Goal: Task Accomplishment & Management: Manage account settings

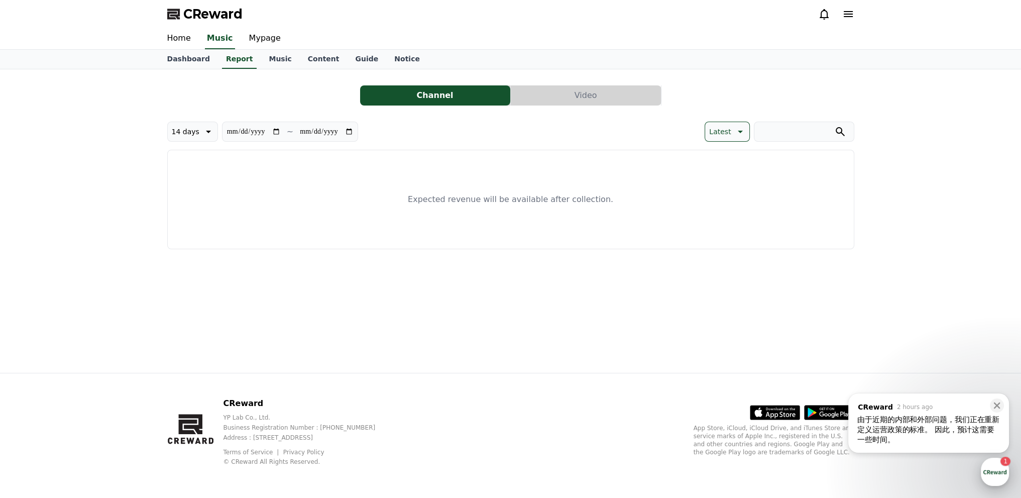
click at [1001, 474] on div "button" at bounding box center [995, 472] width 28 height 28
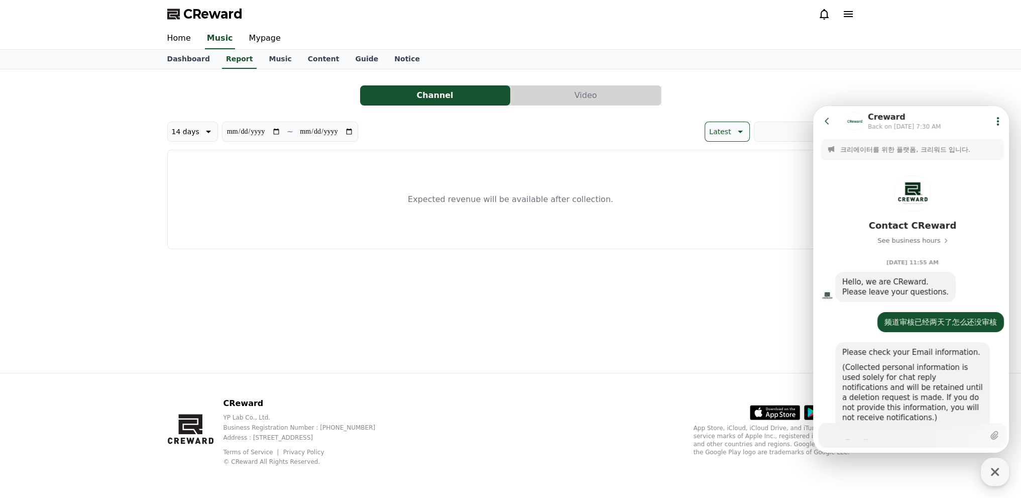
scroll to position [768, 0]
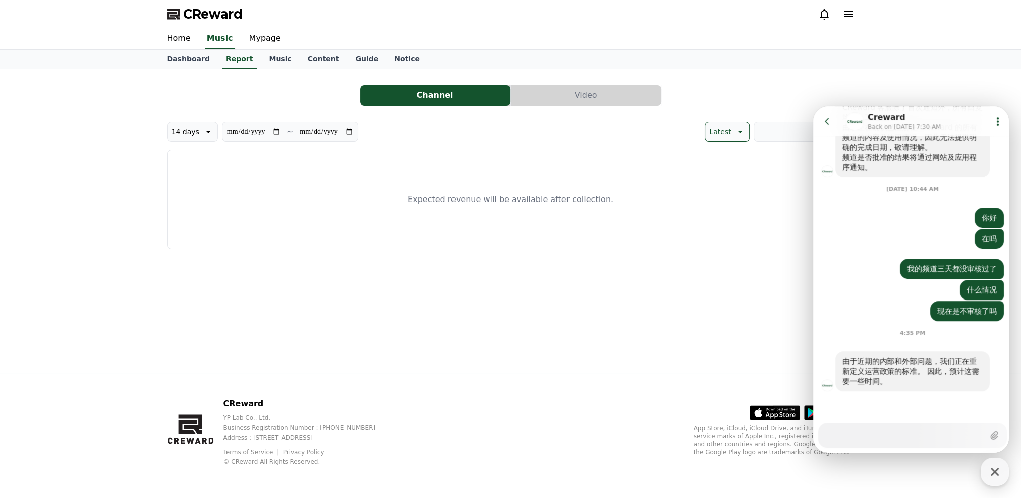
click at [830, 121] on icon at bounding box center [827, 121] width 10 height 10
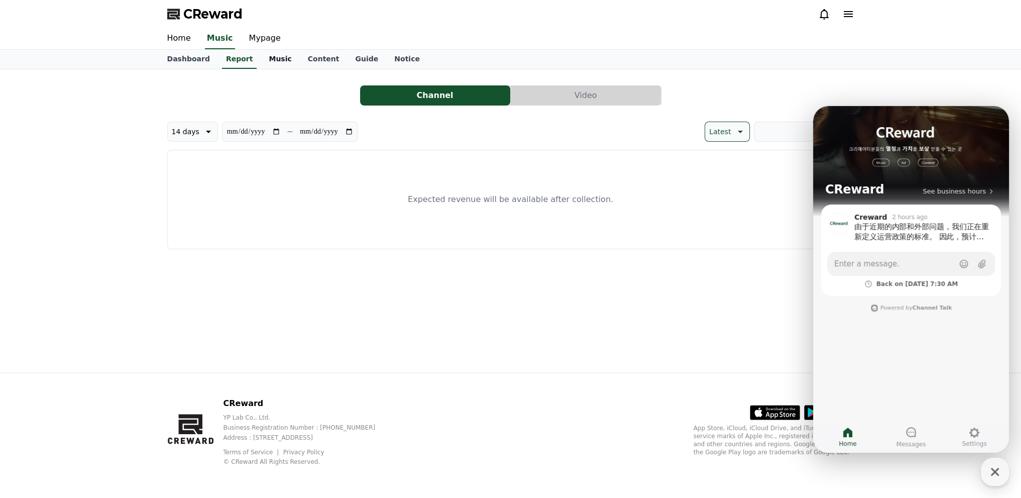
click at [277, 62] on link "Music" at bounding box center [280, 59] width 39 height 19
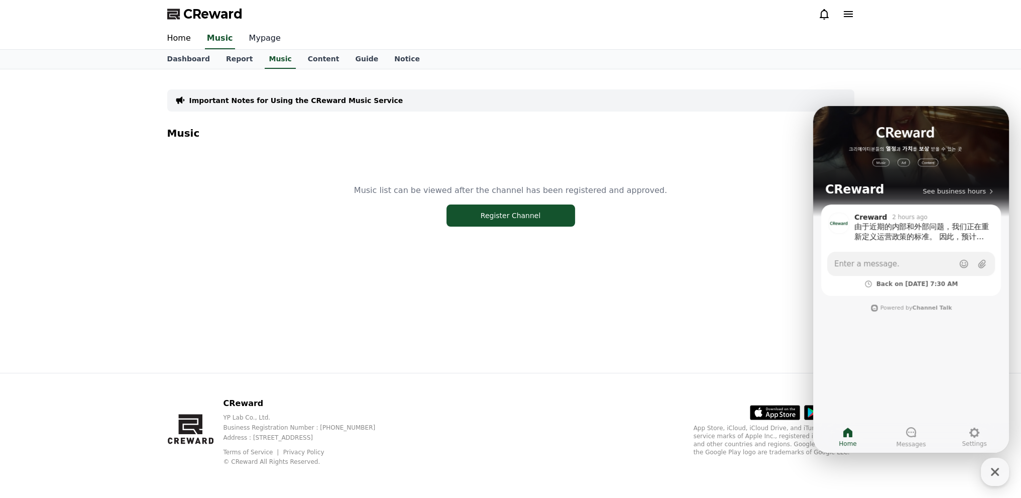
click at [255, 43] on link "Mypage" at bounding box center [265, 38] width 48 height 21
select select "**********"
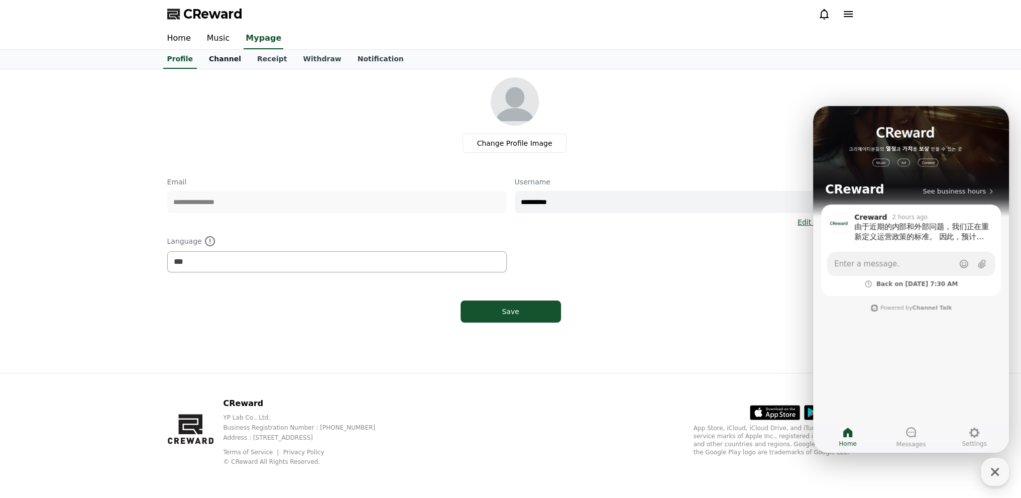
click at [233, 62] on link "Channel" at bounding box center [225, 59] width 48 height 19
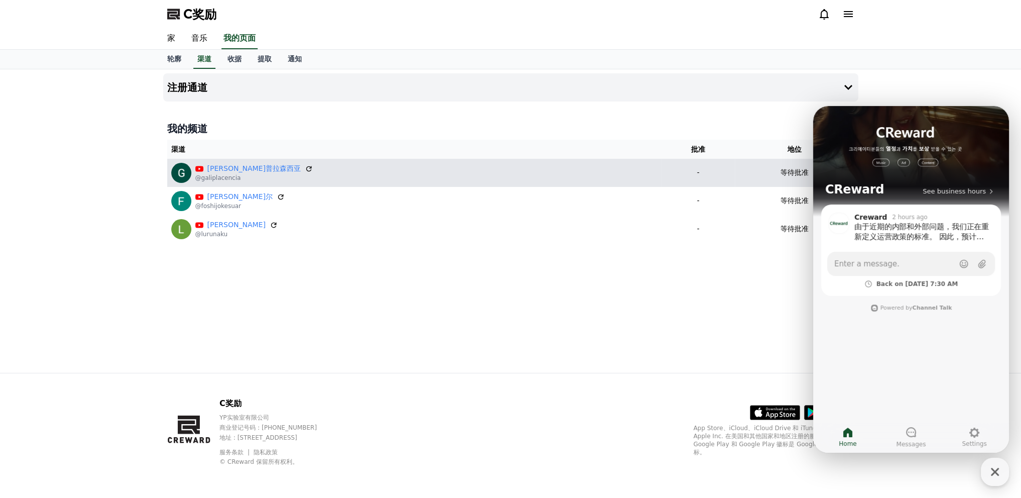
click at [739, 170] on div "等待批准" at bounding box center [795, 172] width 112 height 11
click at [735, 185] on td "等待批准" at bounding box center [795, 173] width 120 height 28
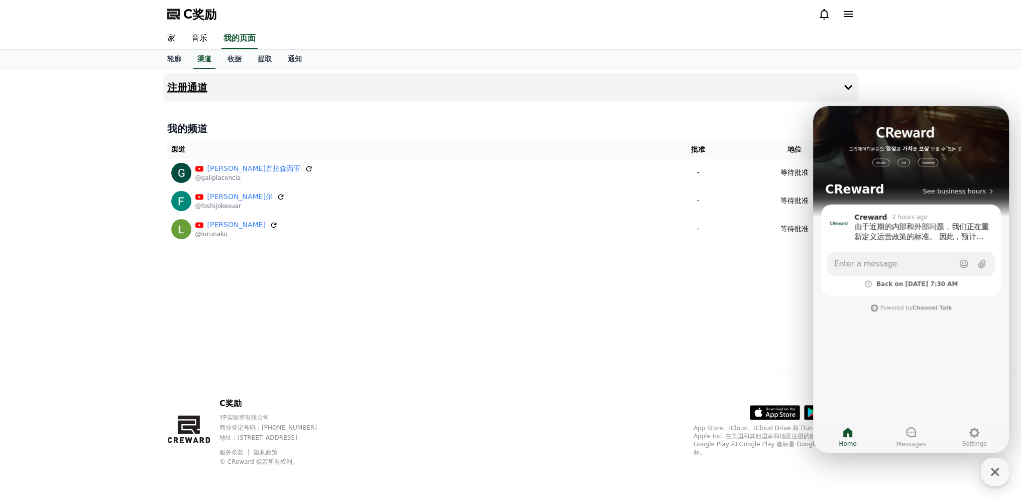
click at [849, 90] on icon at bounding box center [848, 87] width 12 height 12
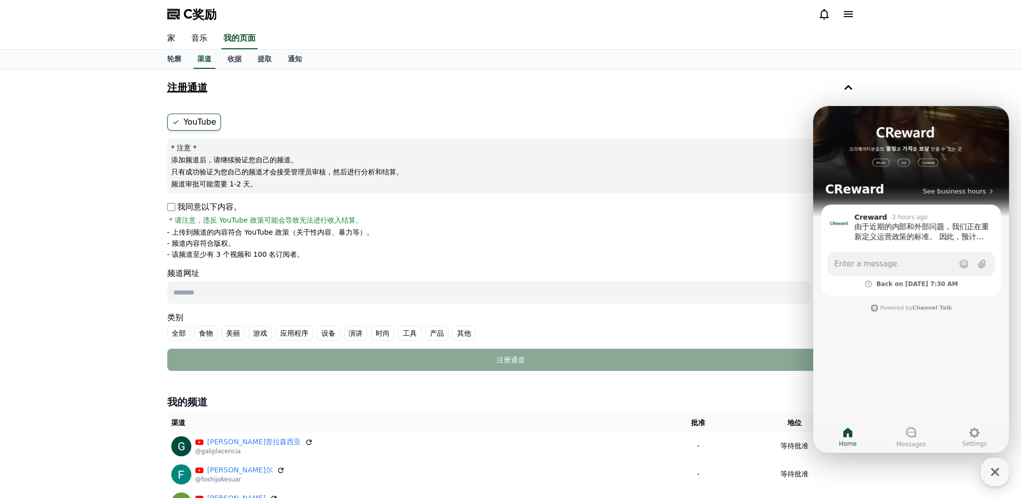
click at [848, 85] on icon at bounding box center [848, 87] width 8 height 5
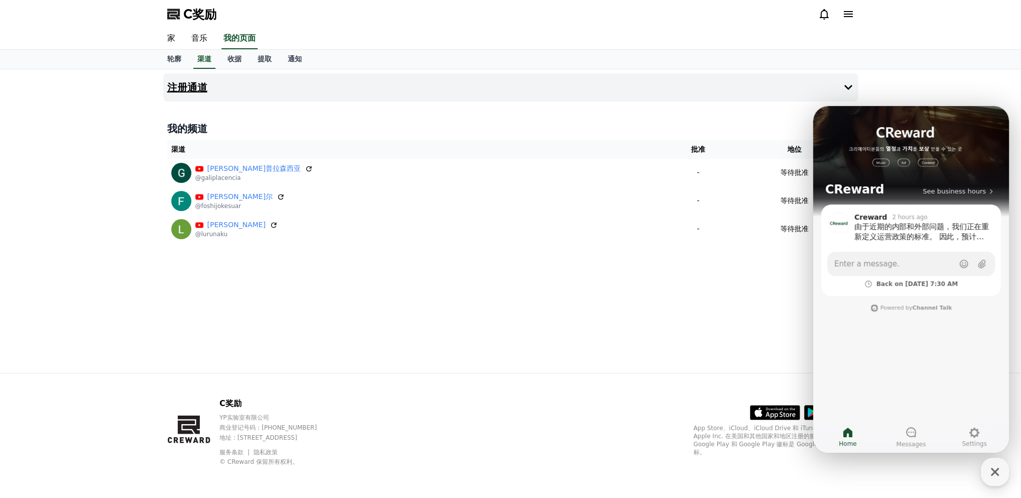
click at [661, 265] on div "注册通道 我的频道 渠道 批准 地位 [PERSON_NAME][GEOGRAPHIC_DATA] @galiplacencia - 等待批准 [PERSON…" at bounding box center [510, 220] width 703 height 303
click at [1002, 76] on div "注册通道 我的频道 渠道 批准 地位 [PERSON_NAME][GEOGRAPHIC_DATA] @galiplacencia - 等待批准 [PERSON…" at bounding box center [510, 220] width 1021 height 303
click at [1005, 473] on div "button" at bounding box center [995, 472] width 28 height 28
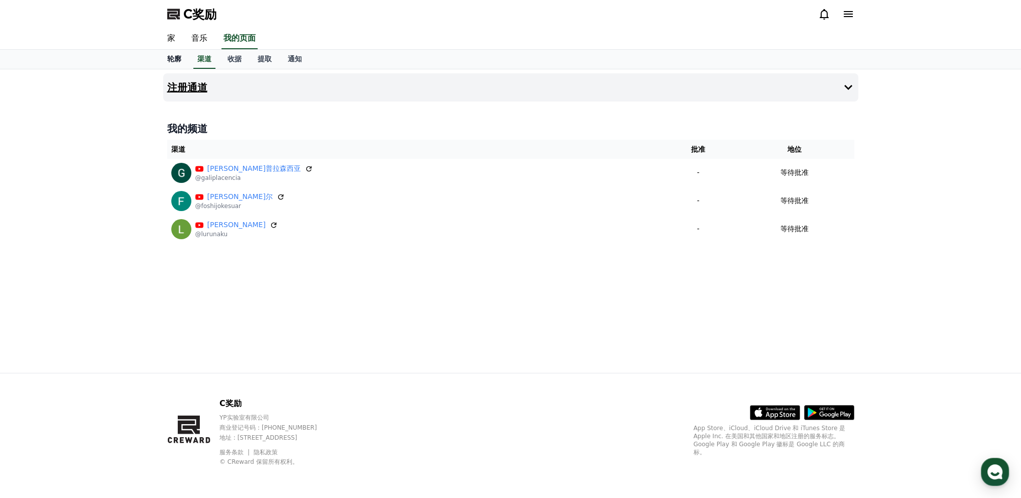
click at [177, 57] on font "轮廓" at bounding box center [174, 59] width 14 height 8
select select "**********"
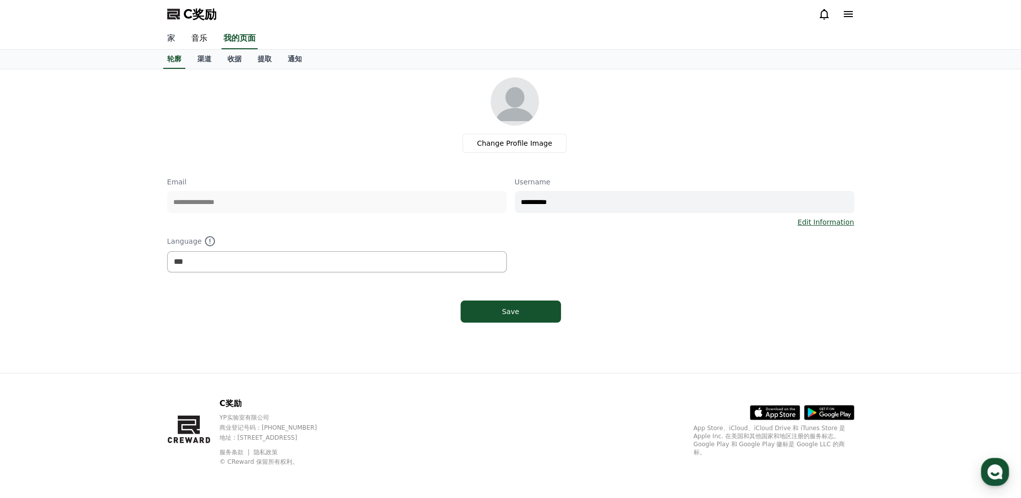
click at [172, 40] on font "家" at bounding box center [171, 38] width 8 height 10
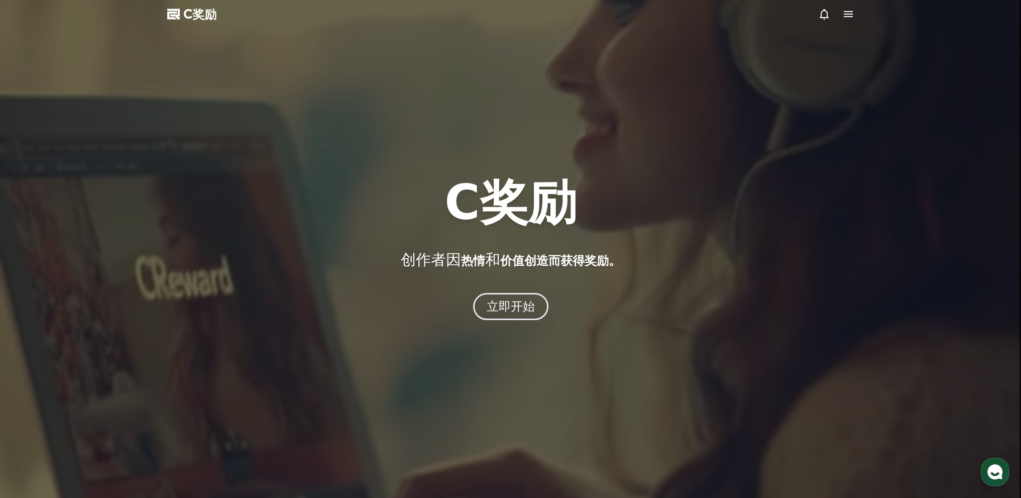
click at [388, 104] on div at bounding box center [510, 249] width 1021 height 498
